Goal: Task Accomplishment & Management: Use online tool/utility

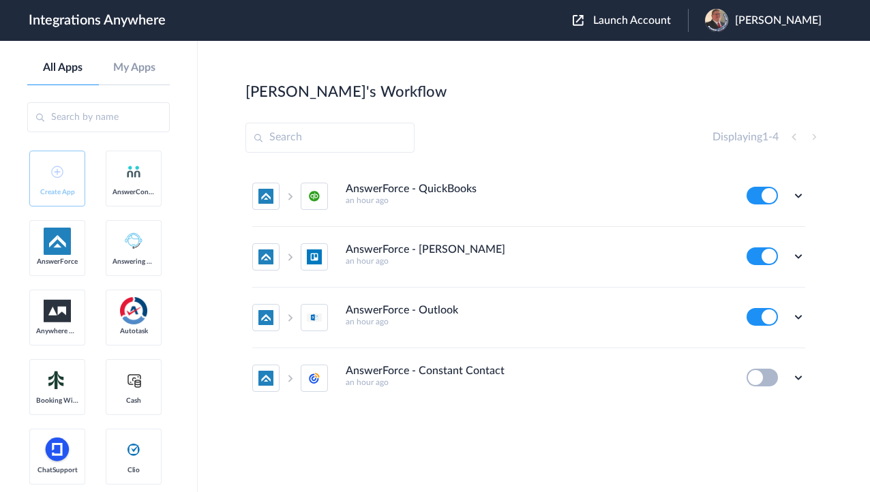
click at [646, 25] on span "Launch Account" at bounding box center [632, 20] width 78 height 11
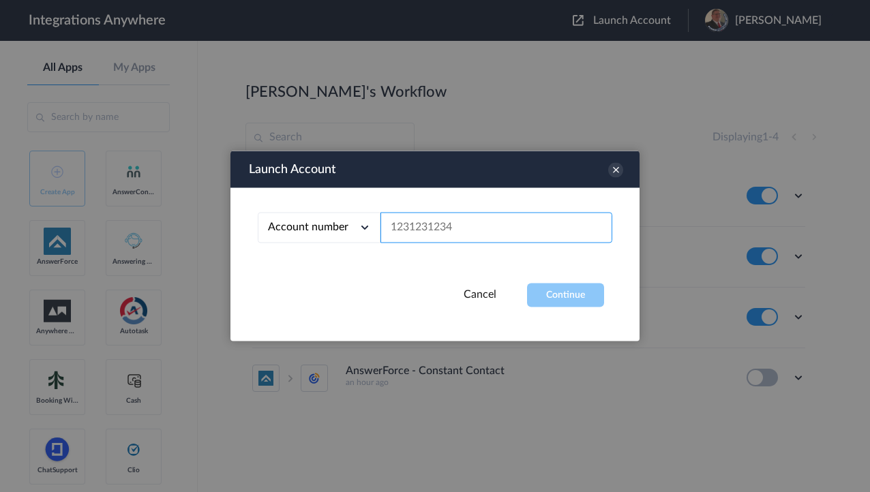
click at [455, 221] on input "text" at bounding box center [496, 228] width 232 height 31
paste input "8775336799"
type input "8775336799"
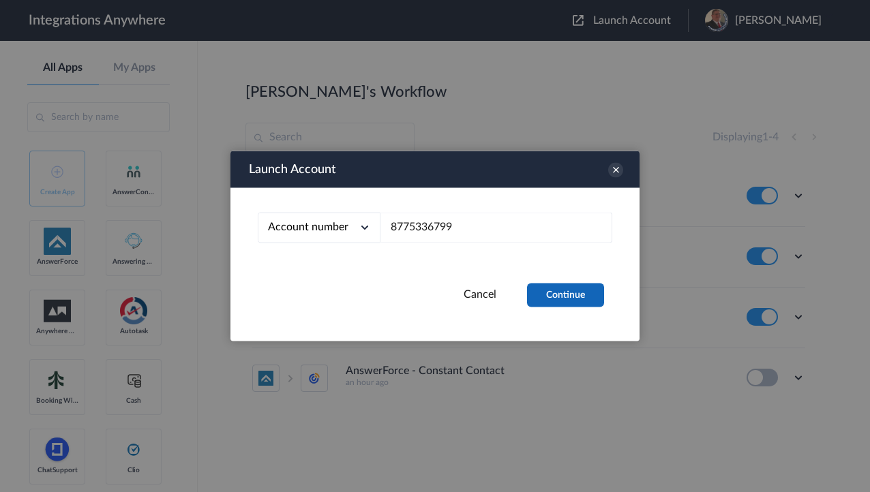
click at [564, 288] on button "Continue" at bounding box center [565, 296] width 77 height 24
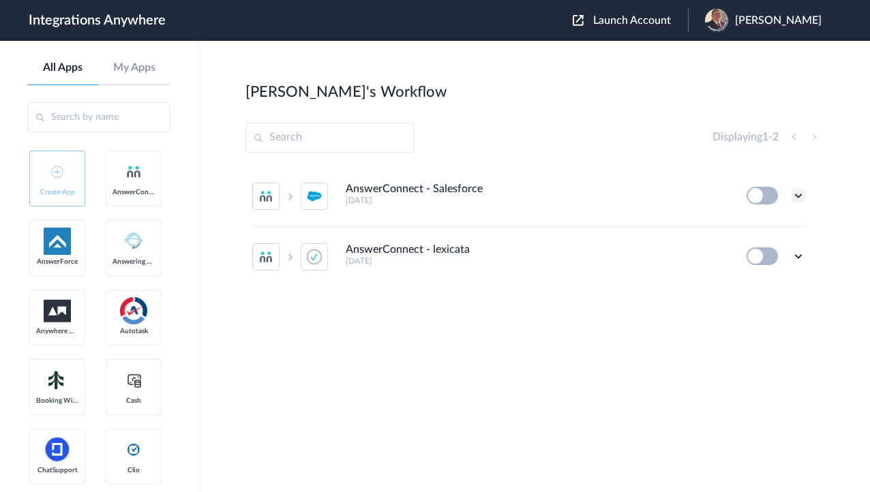
click at [804, 196] on icon at bounding box center [798, 196] width 14 height 14
click at [762, 226] on li "Edit" at bounding box center [760, 227] width 89 height 25
click at [793, 253] on icon at bounding box center [798, 256] width 14 height 14
click at [765, 284] on li "Edit" at bounding box center [760, 287] width 89 height 25
click at [571, 128] on div "Displaying 1 - 2" at bounding box center [533, 138] width 577 height 30
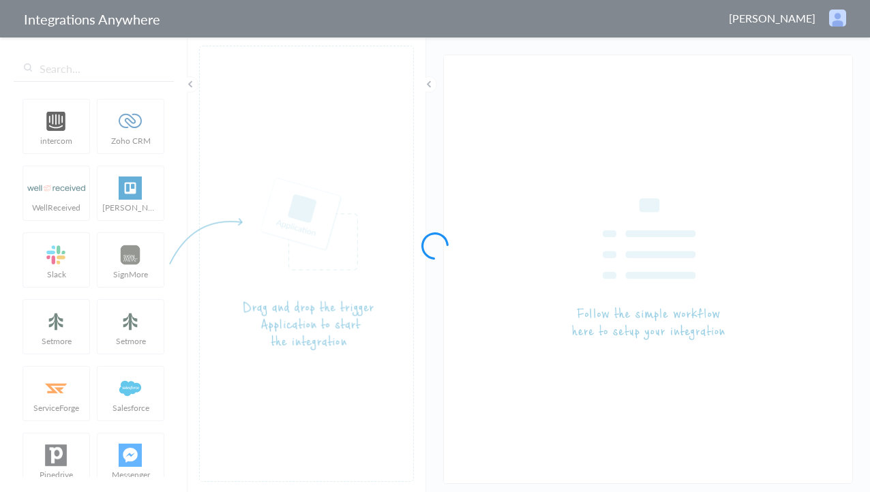
type input "AnswerConnect - Salesforce"
type input "AnswerConnect - lexicata"
